Goal: Transaction & Acquisition: Purchase product/service

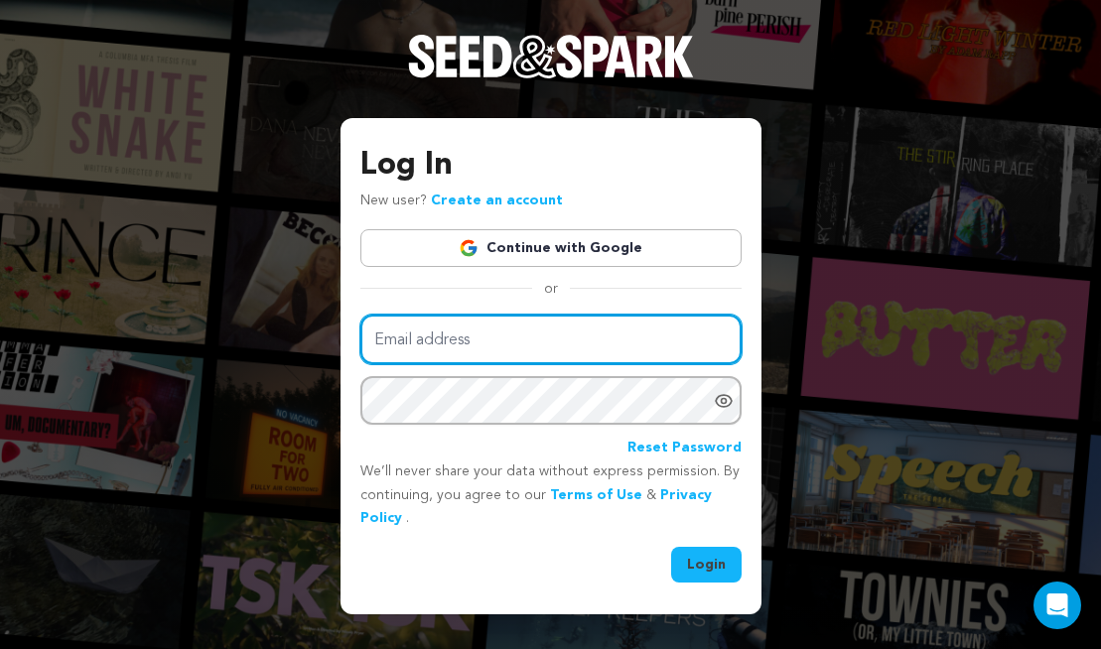
type input "hayley.bensmiller@gmail.com"
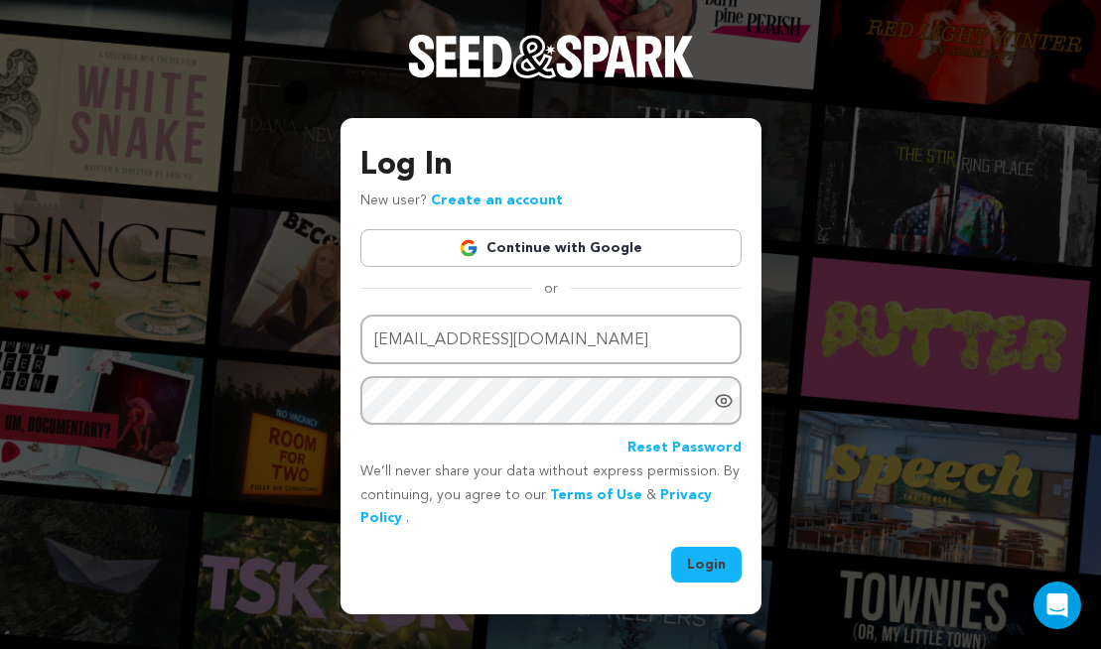
click at [692, 551] on button "Login" at bounding box center [706, 565] width 70 height 36
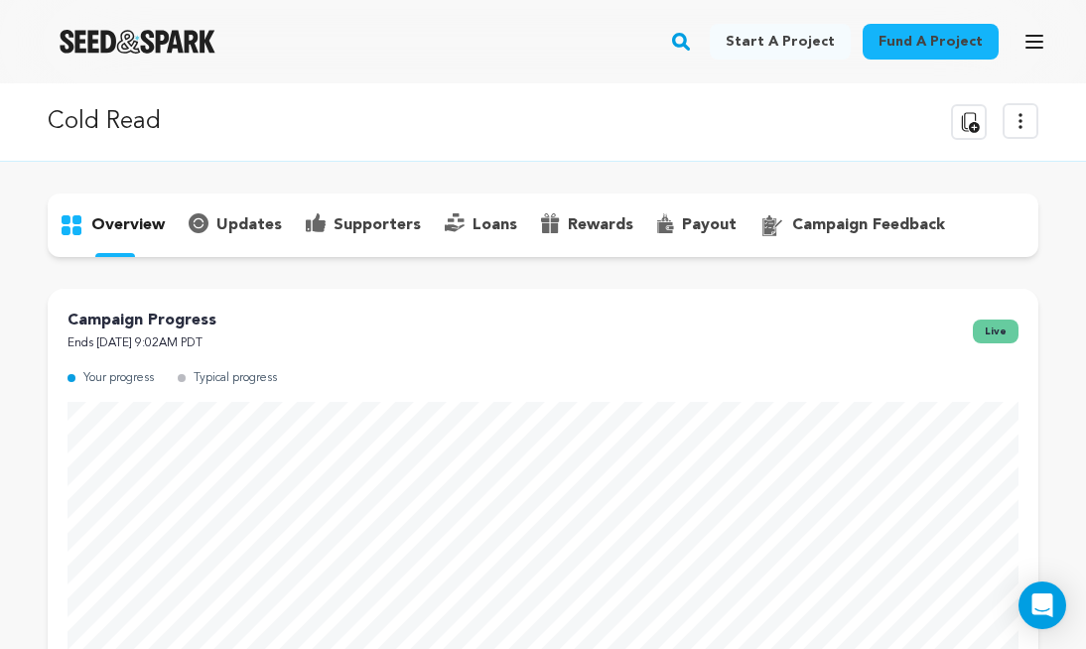
click at [1023, 111] on icon at bounding box center [1020, 121] width 24 height 24
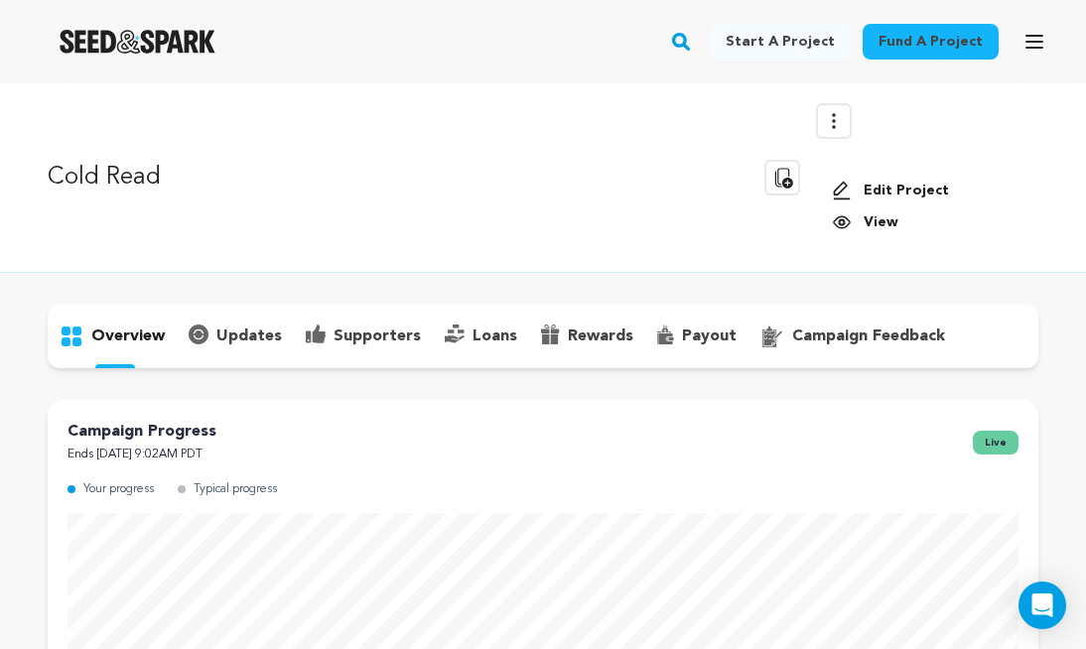
click at [861, 220] on link "View" at bounding box center [927, 222] width 191 height 20
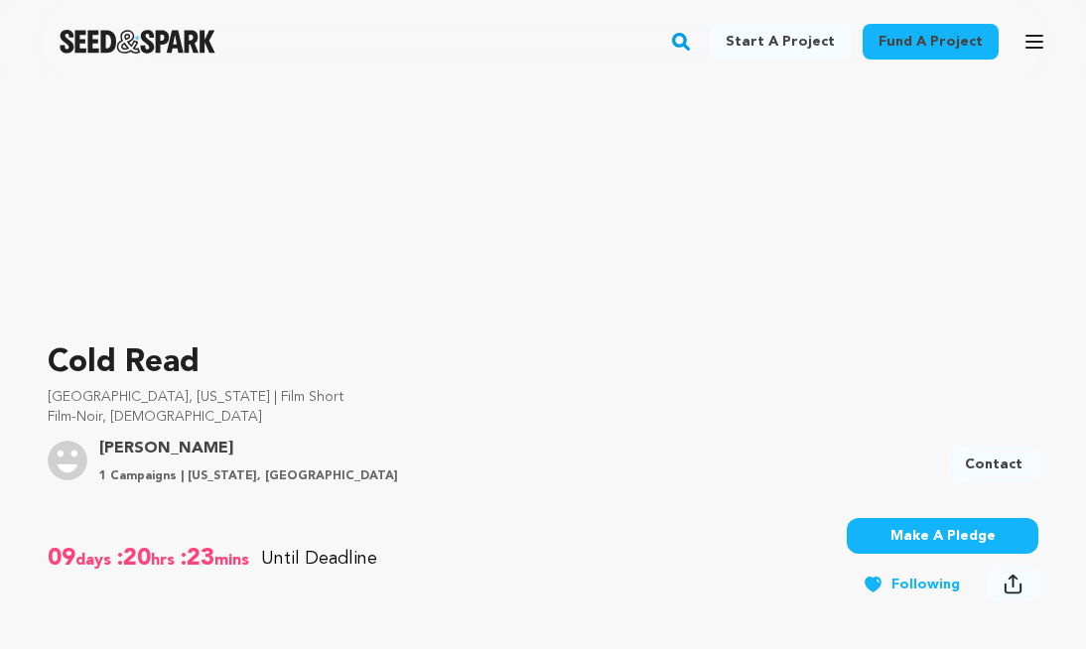
click at [914, 529] on button "Make A Pledge" at bounding box center [943, 536] width 192 height 36
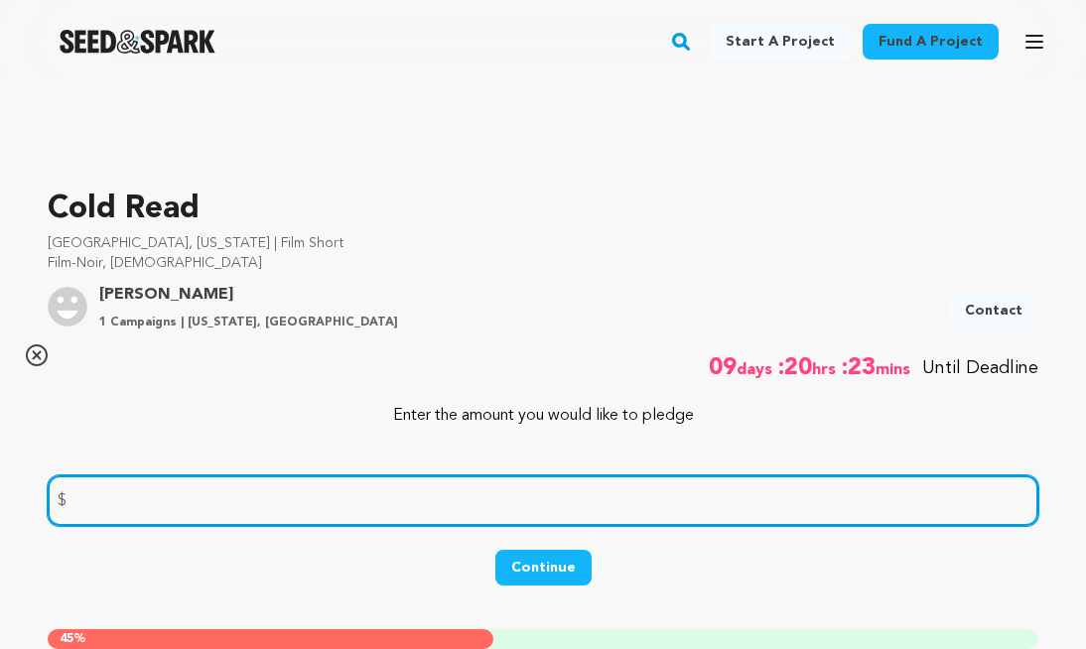
scroll to position [560, 0]
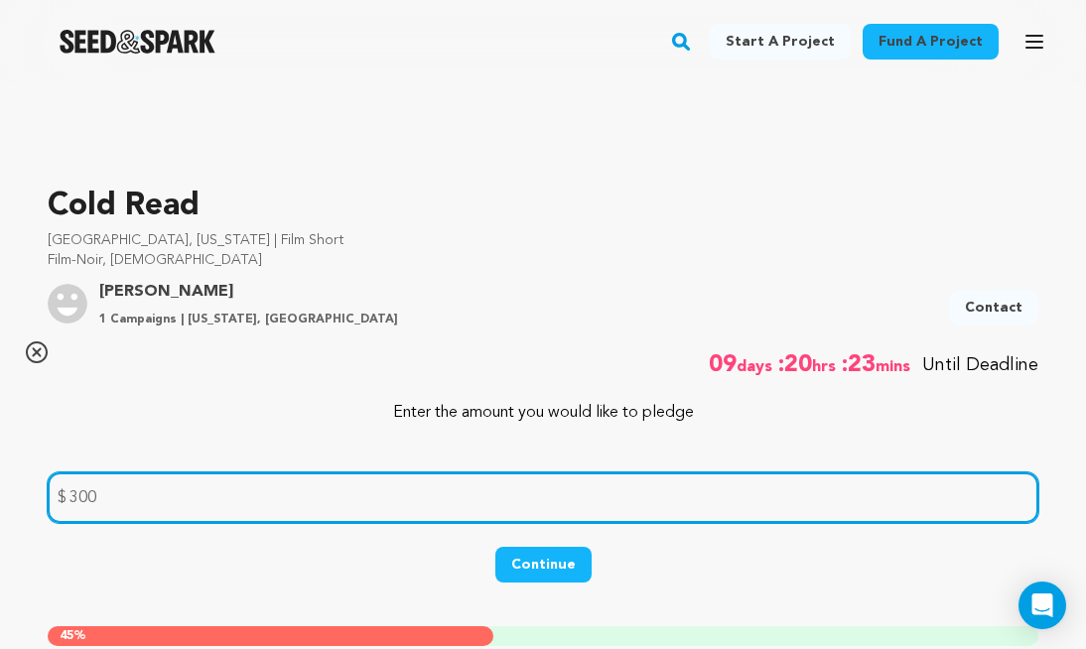
type input "300"
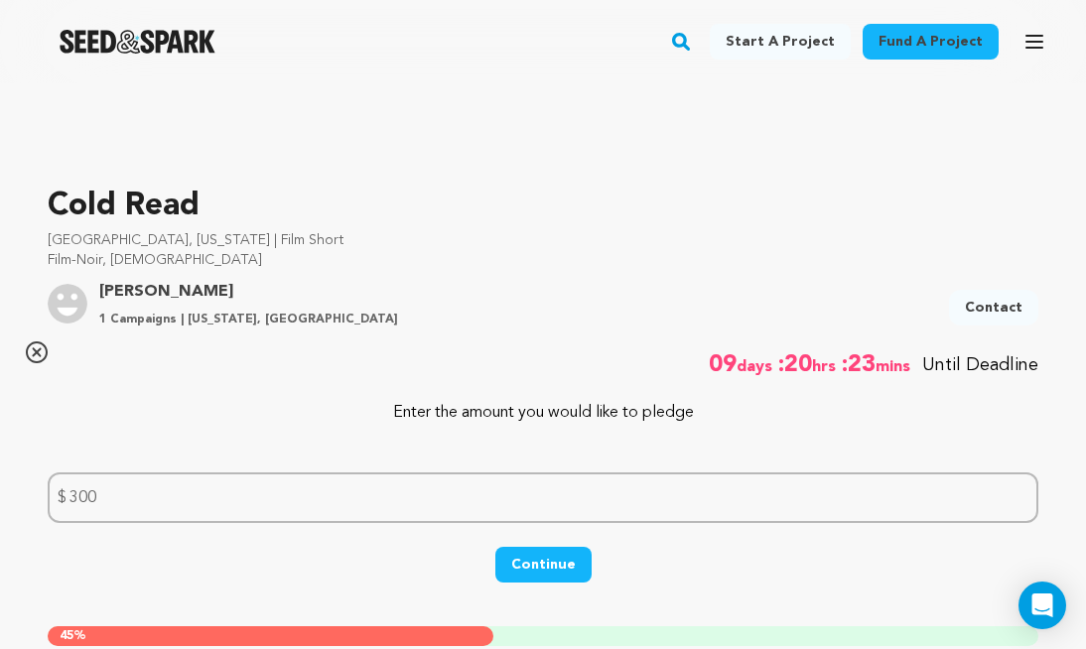
click at [557, 560] on button "Continue" at bounding box center [543, 565] width 96 height 36
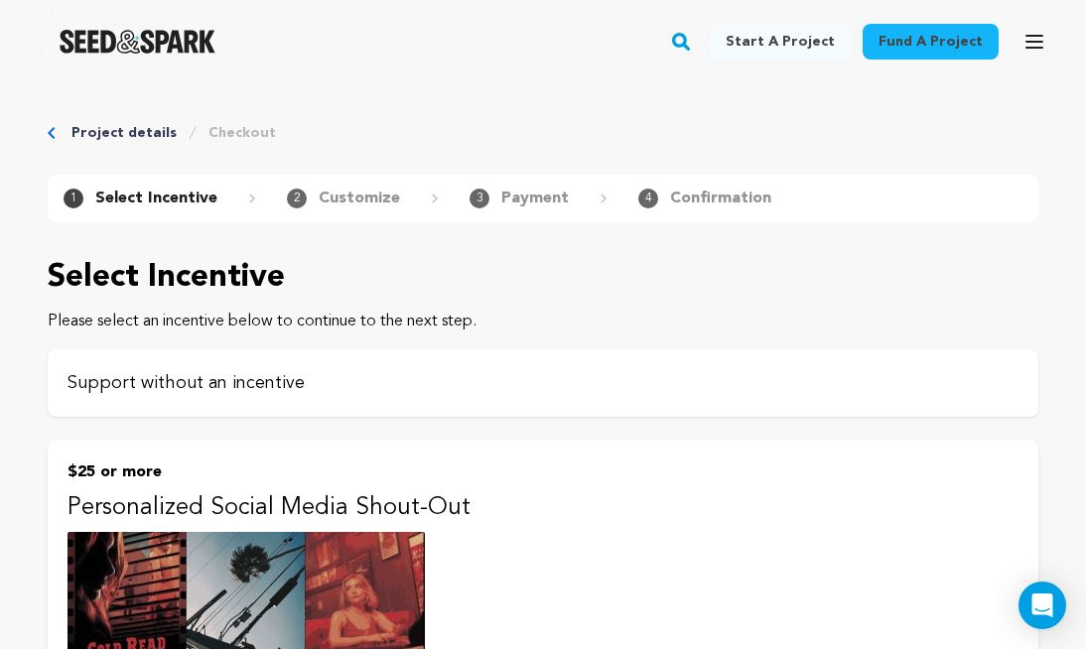
click at [462, 380] on p "Support without an incentive" at bounding box center [542, 383] width 951 height 28
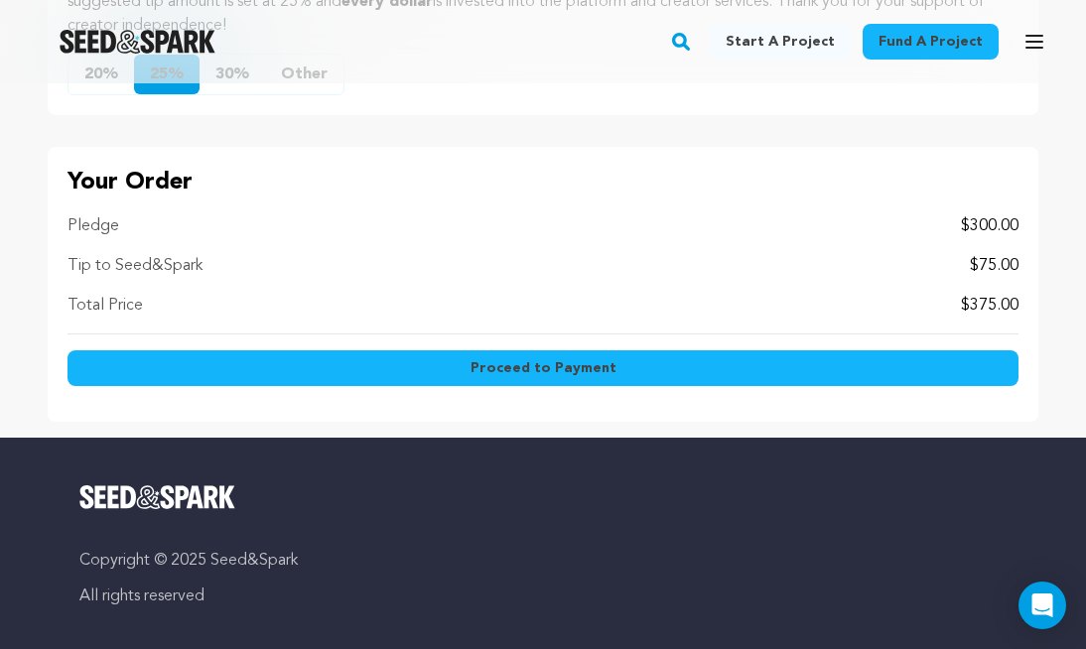
scroll to position [1209, 0]
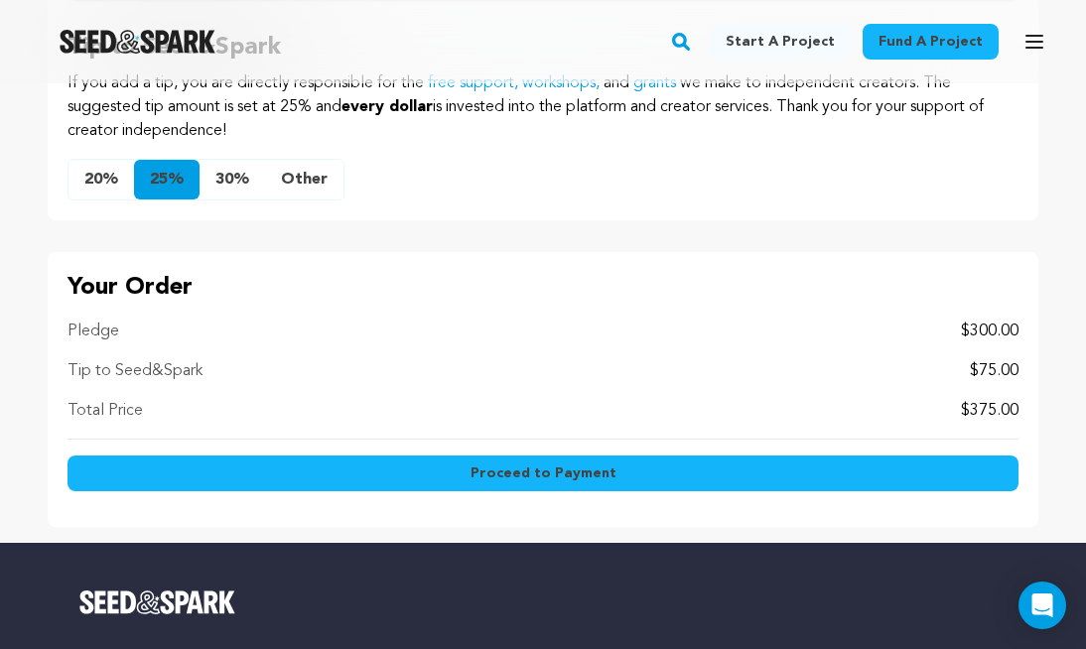
click at [316, 189] on button "Other" at bounding box center [304, 180] width 78 height 40
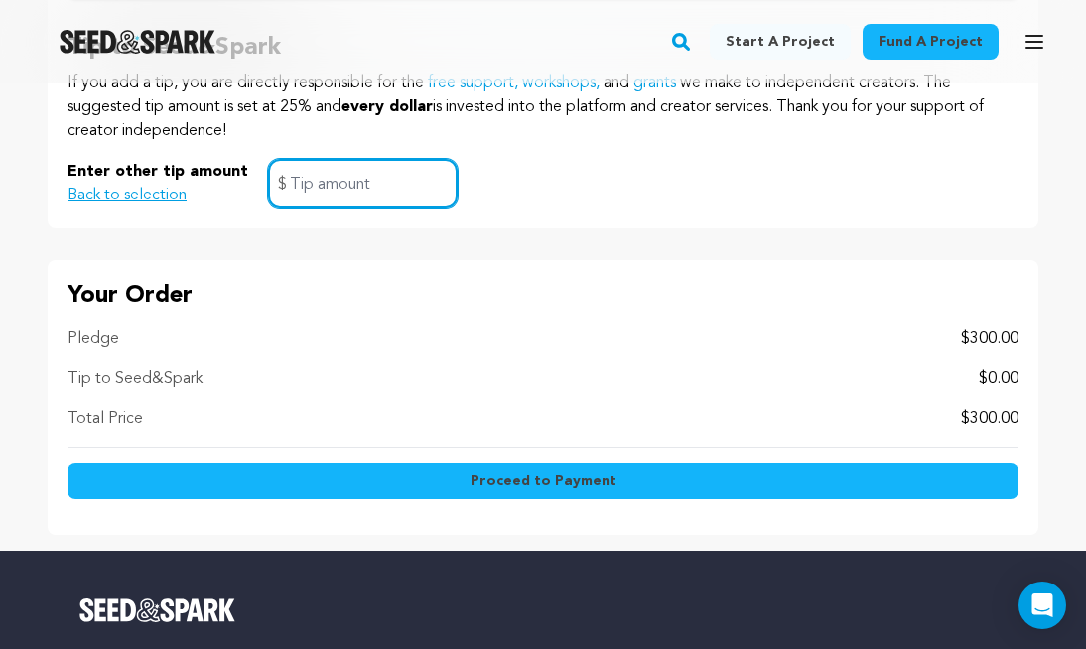
click at [317, 196] on input "text" at bounding box center [363, 184] width 190 height 51
type input "0"
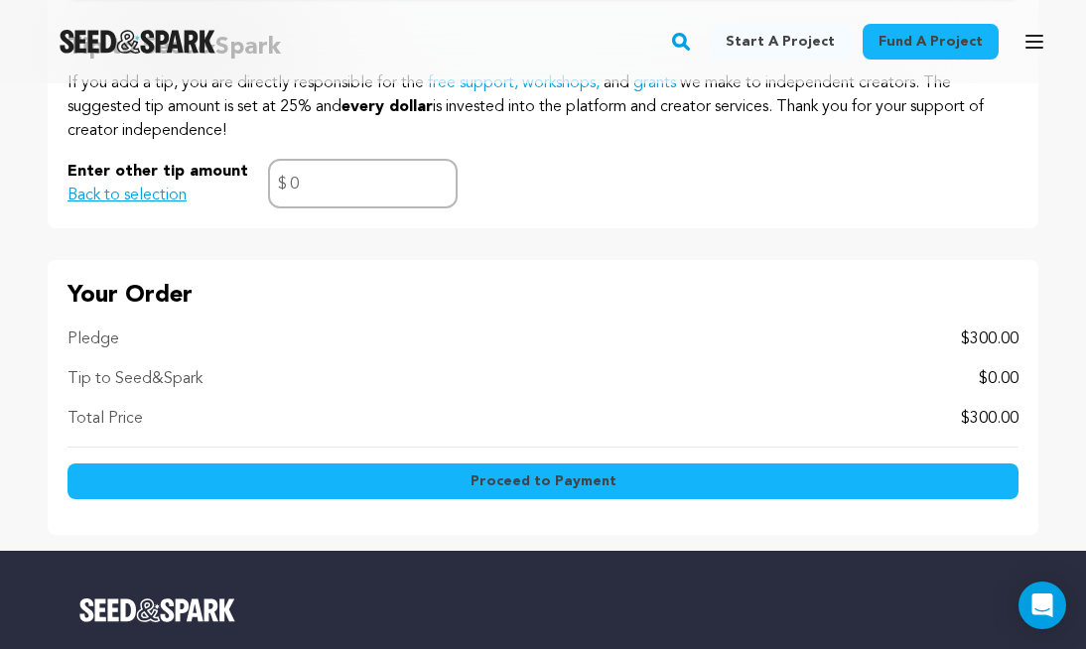
click at [440, 490] on button "Proceed to Payment" at bounding box center [542, 482] width 951 height 36
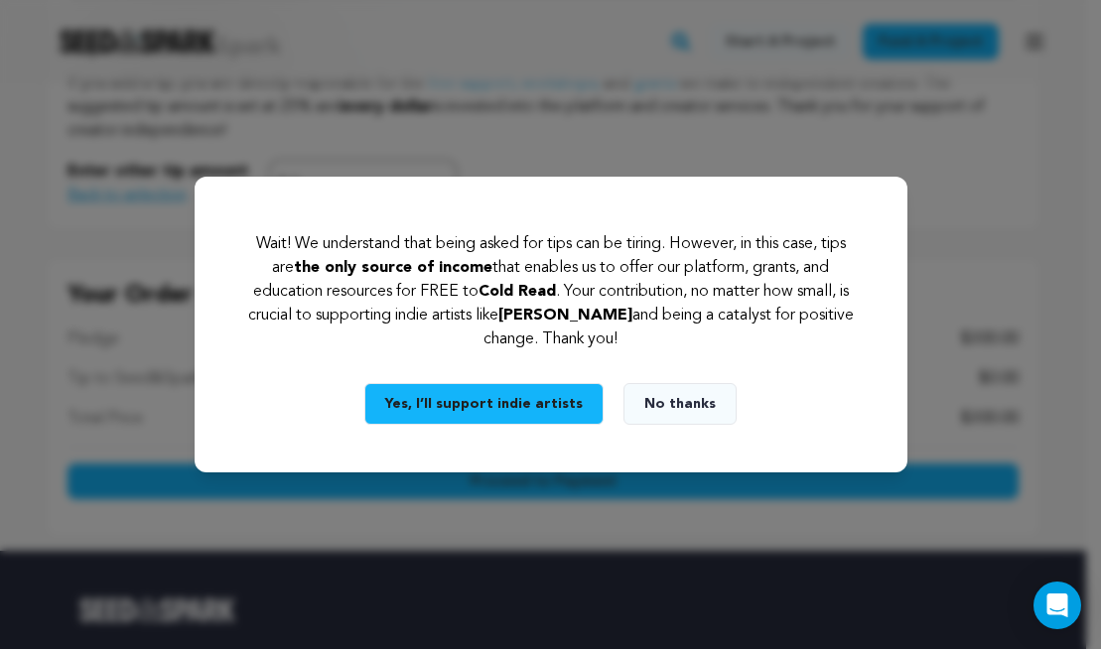
click at [666, 406] on button "No thanks" at bounding box center [679, 404] width 113 height 42
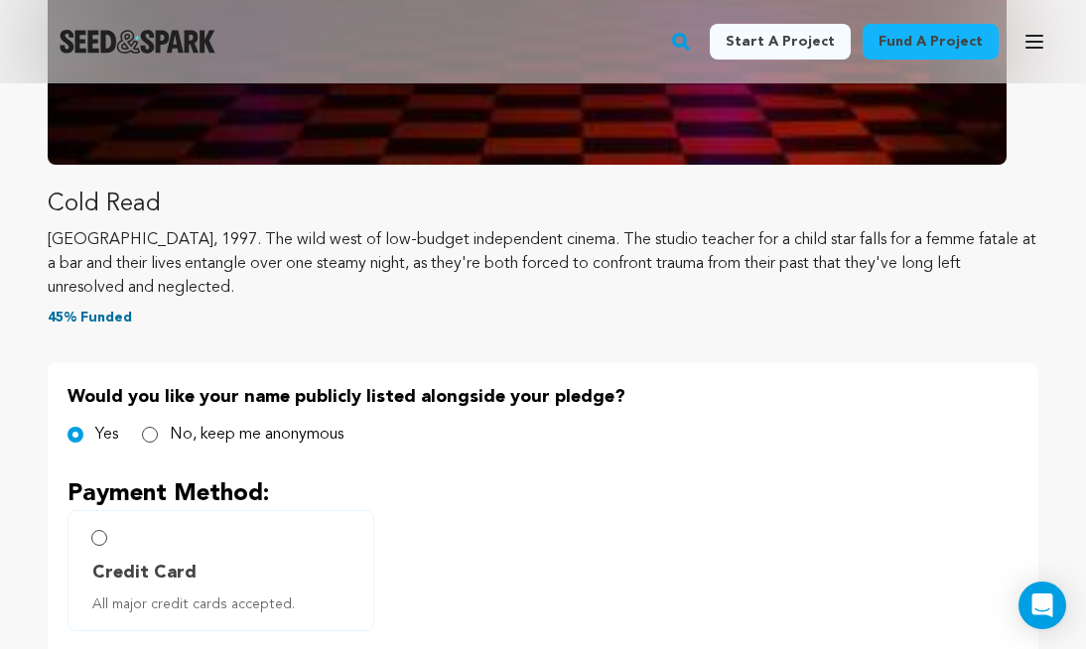
scroll to position [728, 0]
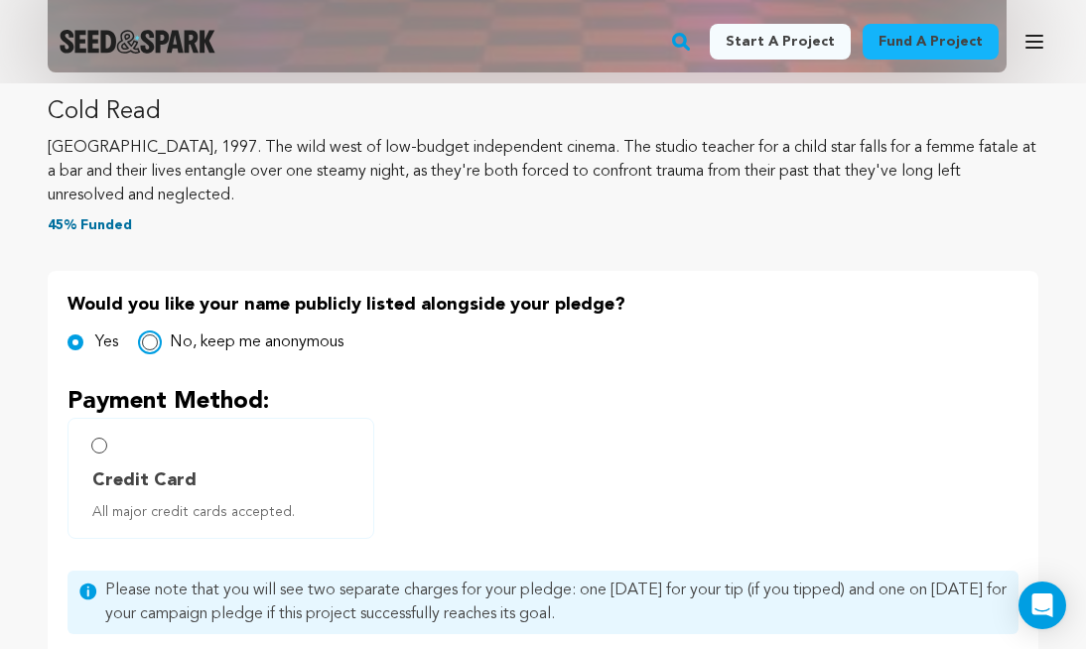
click at [147, 348] on input "No, keep me anonymous" at bounding box center [150, 342] width 16 height 16
radio input "true"
click at [97, 454] on label "Credit Card All major credit cards accepted." at bounding box center [220, 478] width 307 height 121
radio input "true"
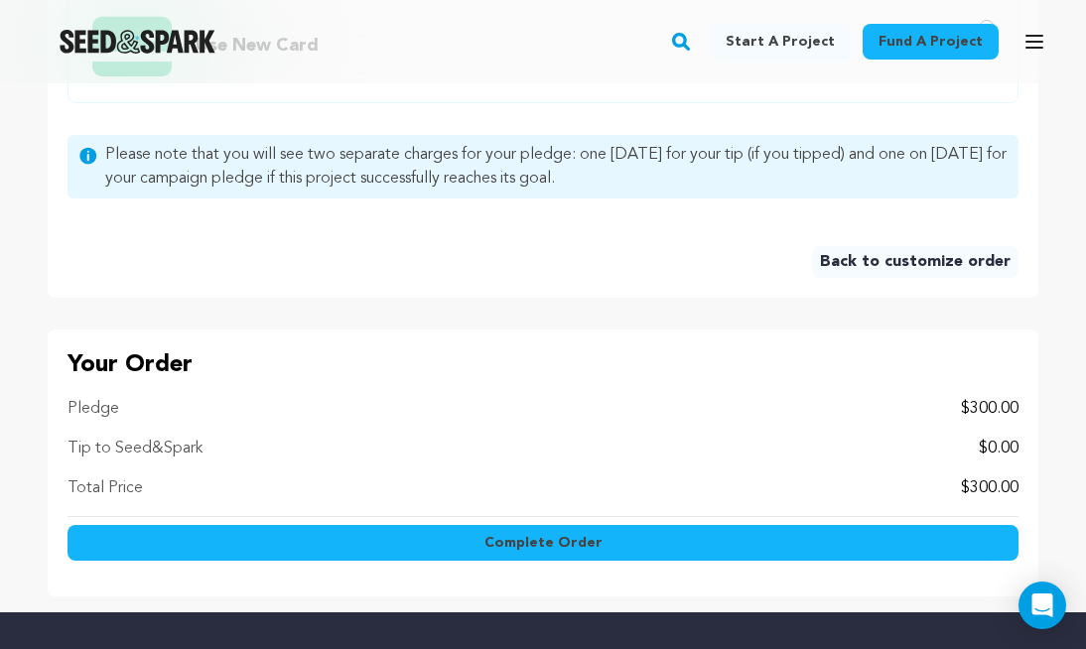
scroll to position [1511, 0]
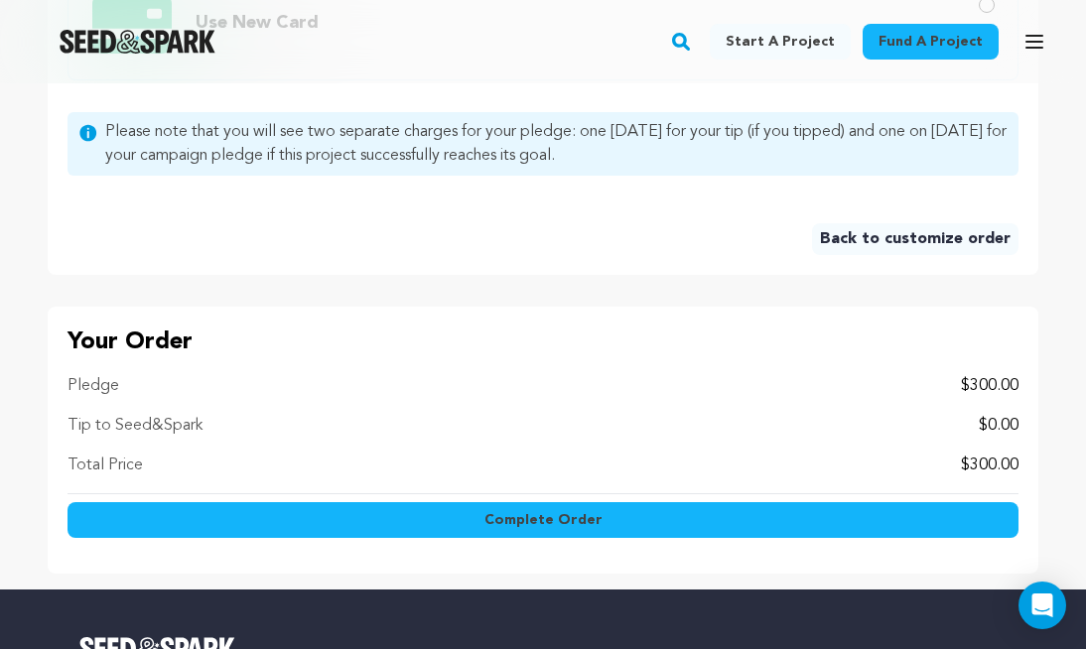
click at [498, 522] on span "Complete Order" at bounding box center [543, 520] width 118 height 20
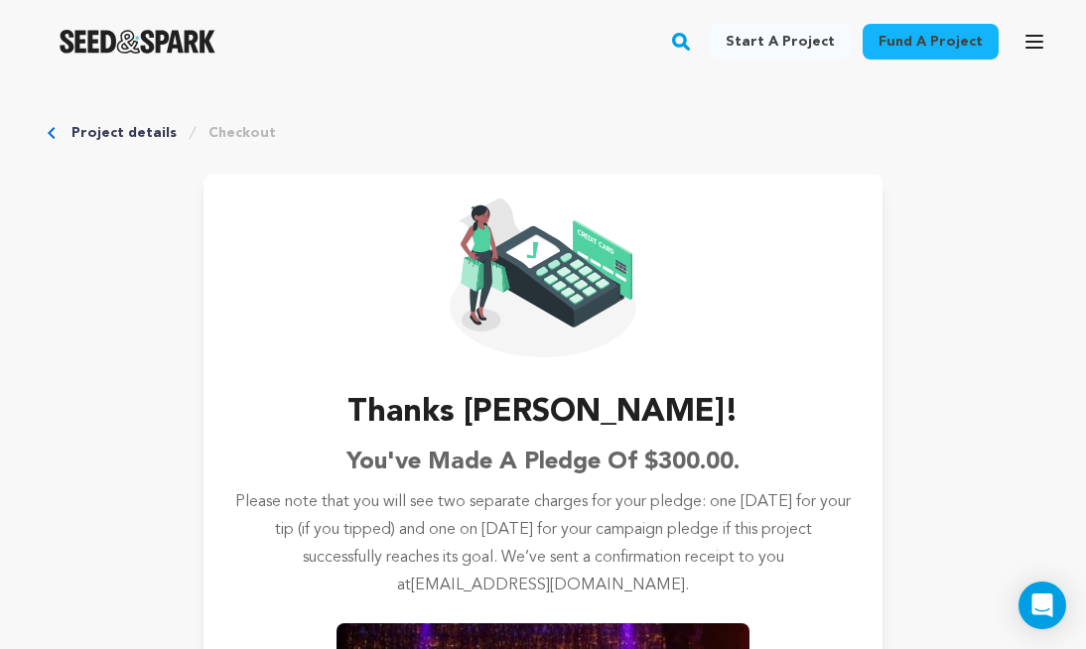
scroll to position [149, 0]
